Goal: Navigation & Orientation: Find specific page/section

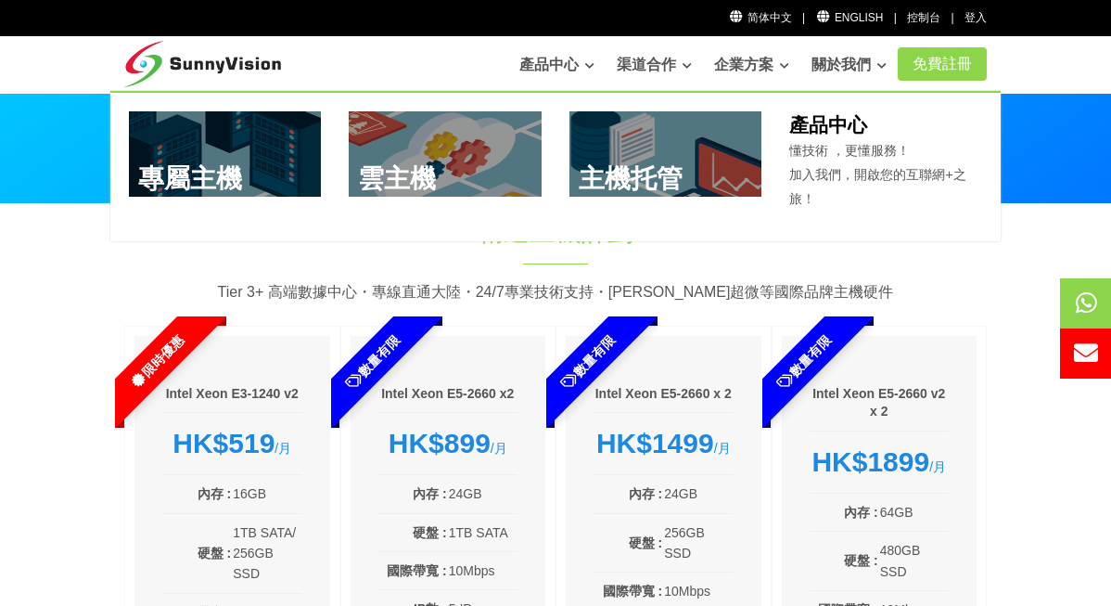
click at [698, 172] on link at bounding box center [665, 153] width 193 height 85
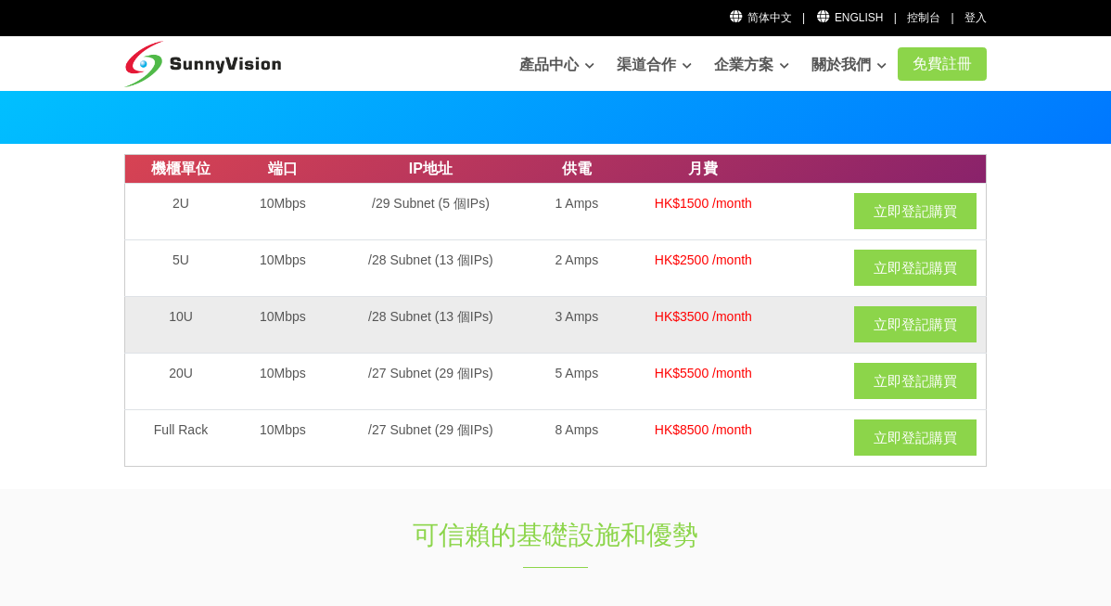
scroll to position [93, 0]
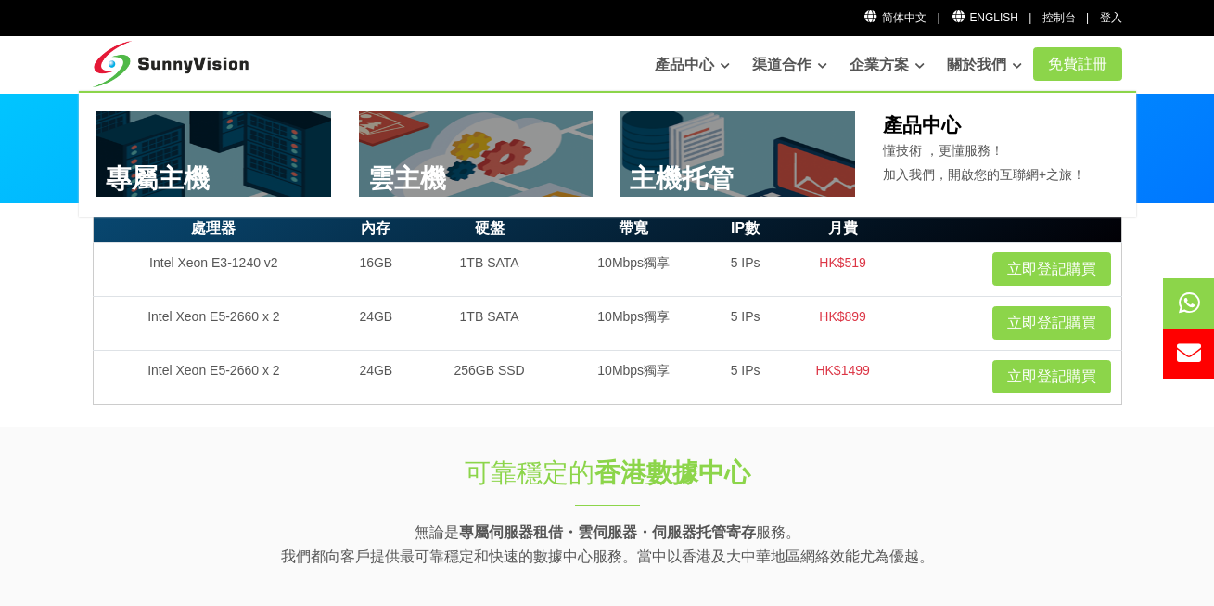
click at [701, 143] on link at bounding box center [737, 153] width 235 height 85
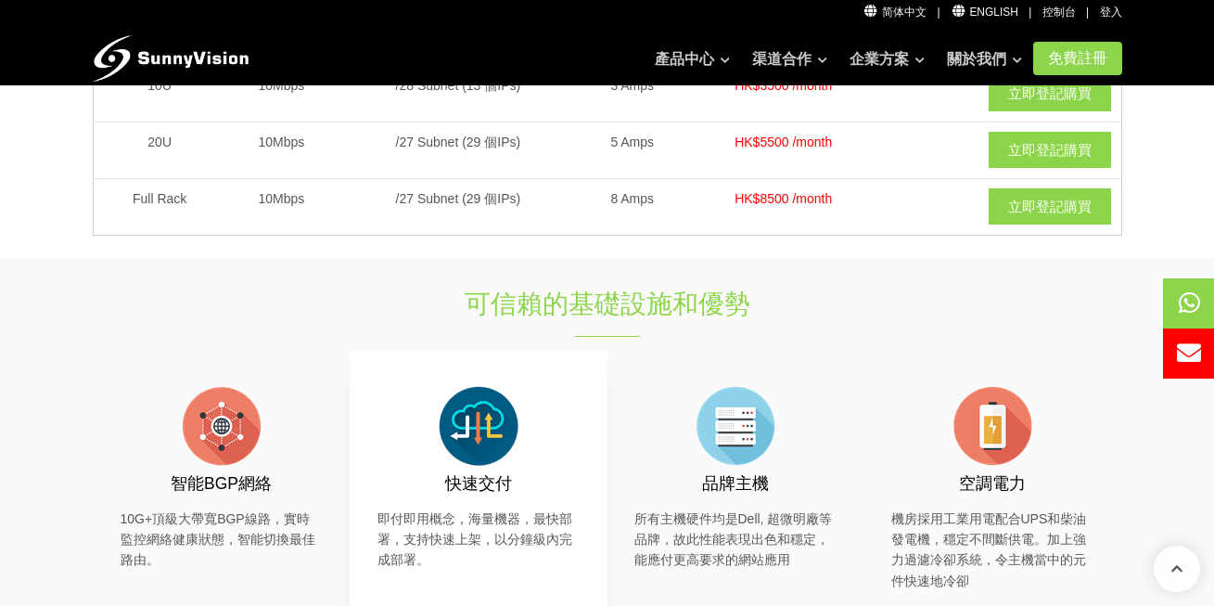
scroll to position [464, 0]
